Goal: Information Seeking & Learning: Learn about a topic

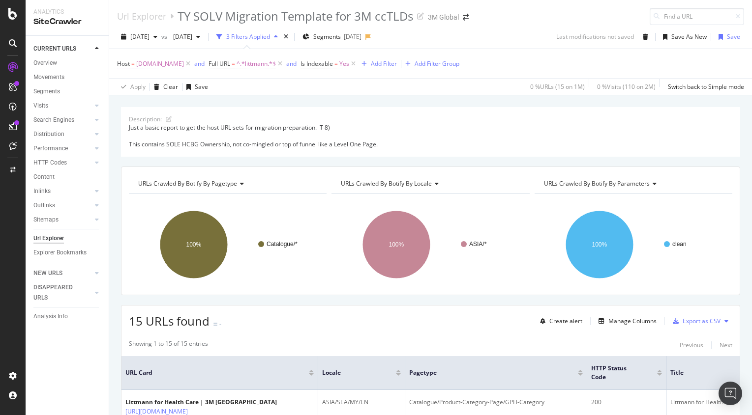
scroll to position [71, 0]
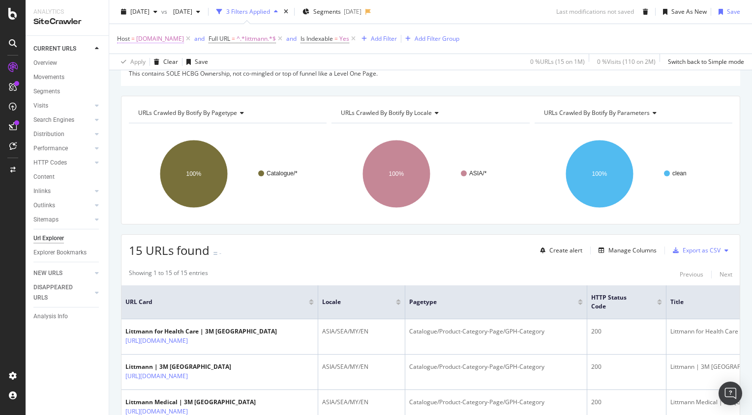
click at [181, 39] on span "[DOMAIN_NAME]" at bounding box center [160, 39] width 48 height 14
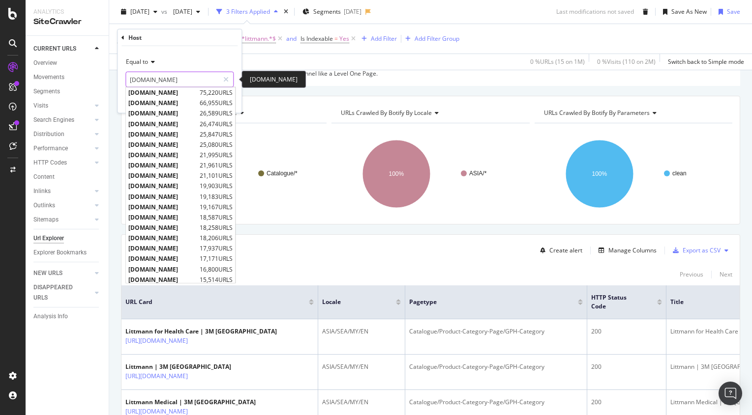
click at [176, 75] on input "[DOMAIN_NAME]" at bounding box center [172, 80] width 93 height 16
paste input "[URL][DOMAIN_NAME]"
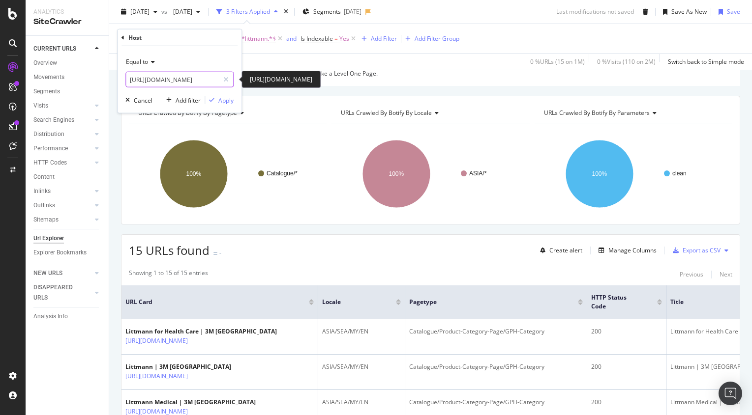
scroll to position [0, 5]
click at [150, 80] on input "[URL][DOMAIN_NAME]" at bounding box center [172, 80] width 93 height 16
type input "[DOMAIN_NAME]"
click at [160, 94] on span "[DOMAIN_NAME]" at bounding box center [166, 93] width 77 height 8
click at [234, 103] on div "Equal to [DOMAIN_NAME] [DOMAIN_NAME] Cancel Add filter Apply" at bounding box center [180, 79] width 124 height 67
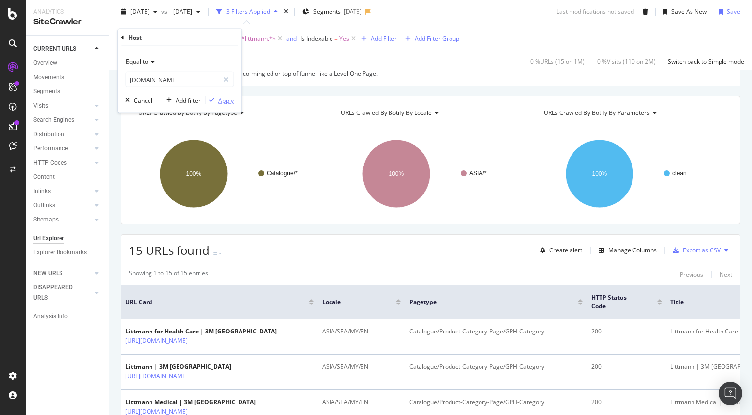
click at [228, 101] on div "Apply" at bounding box center [225, 100] width 15 height 8
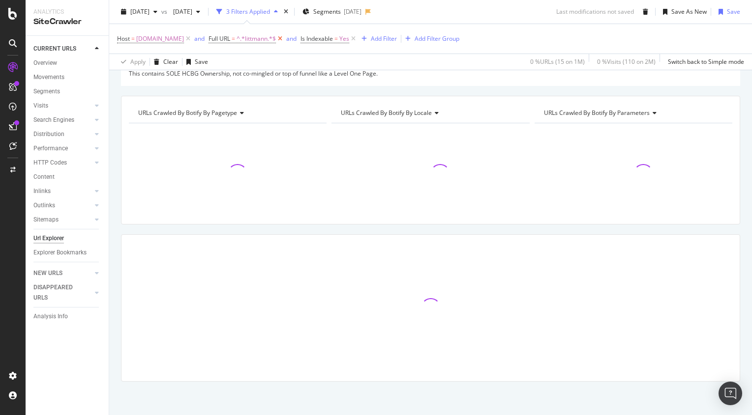
click at [284, 38] on icon at bounding box center [280, 39] width 8 height 10
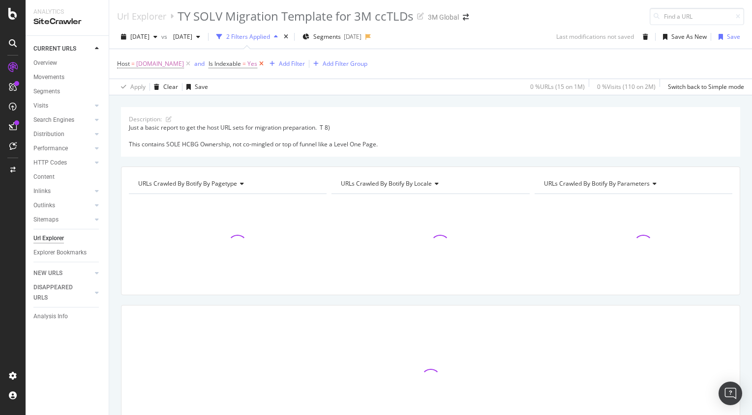
click at [266, 63] on icon at bounding box center [261, 64] width 8 height 10
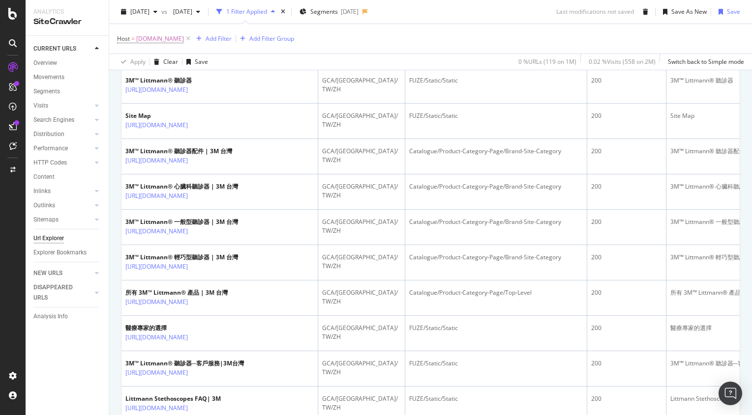
scroll to position [325, 0]
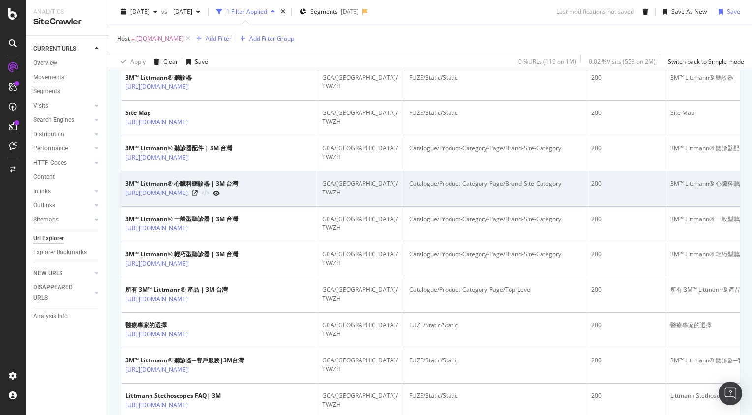
click at [567, 207] on td "Catalogue/Product-Category-Page/Brand-Site-Category" at bounding box center [496, 189] width 182 height 35
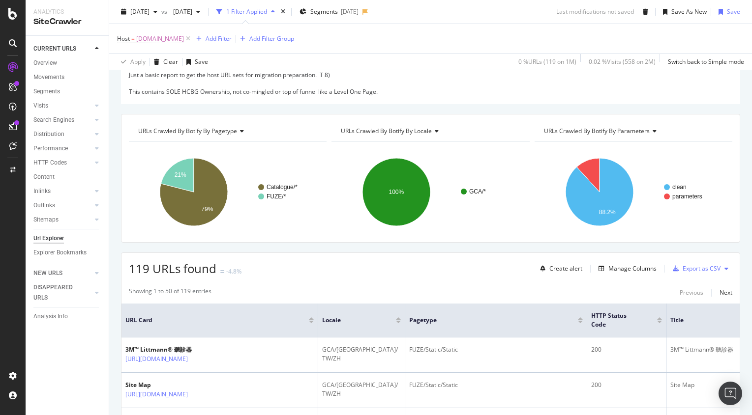
scroll to position [21, 0]
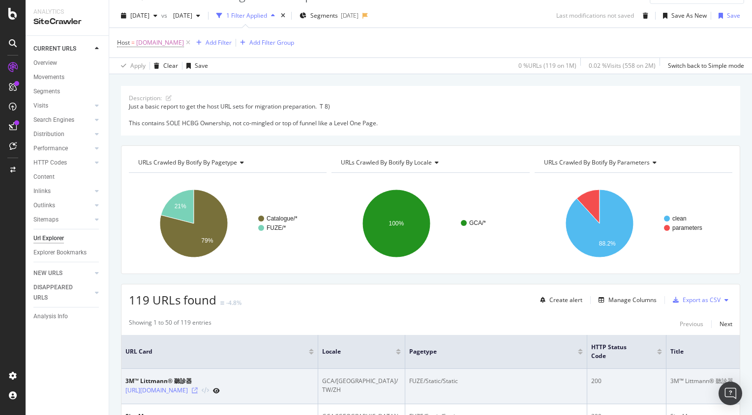
click at [198, 394] on icon at bounding box center [195, 391] width 6 height 6
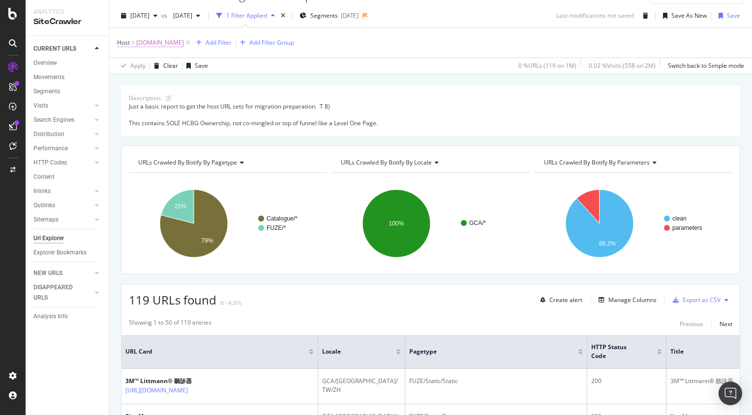
click at [170, 41] on span "[DOMAIN_NAME]" at bounding box center [160, 43] width 48 height 14
click at [170, 41] on div "Host" at bounding box center [179, 41] width 116 height 17
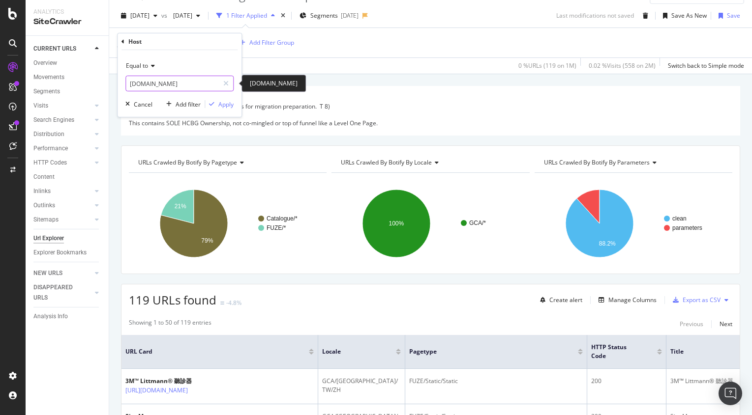
click at [196, 80] on input "[DOMAIN_NAME]" at bounding box center [172, 84] width 93 height 16
type input "."
